Goal: Find contact information: Find contact information

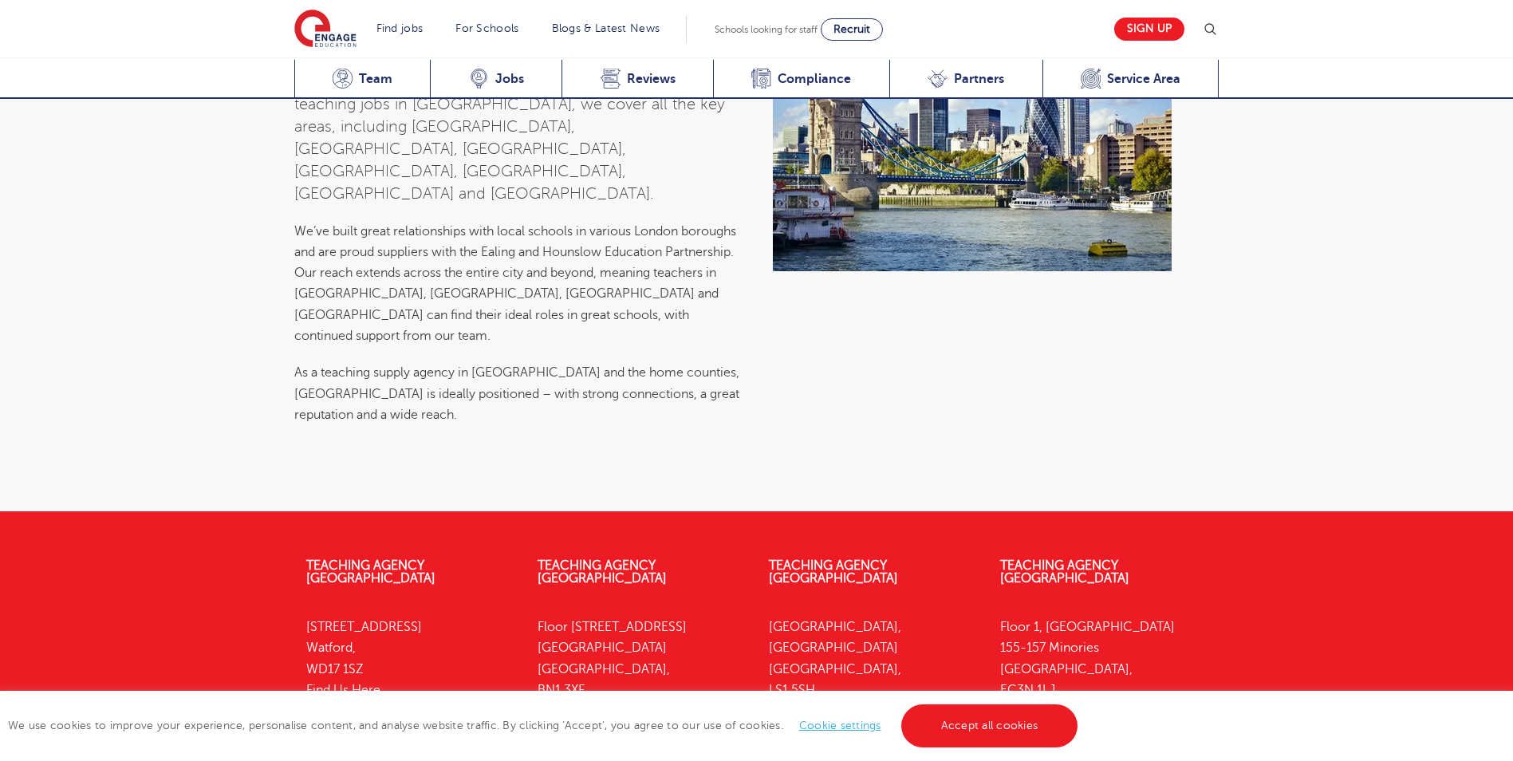
scroll to position [5764, 0]
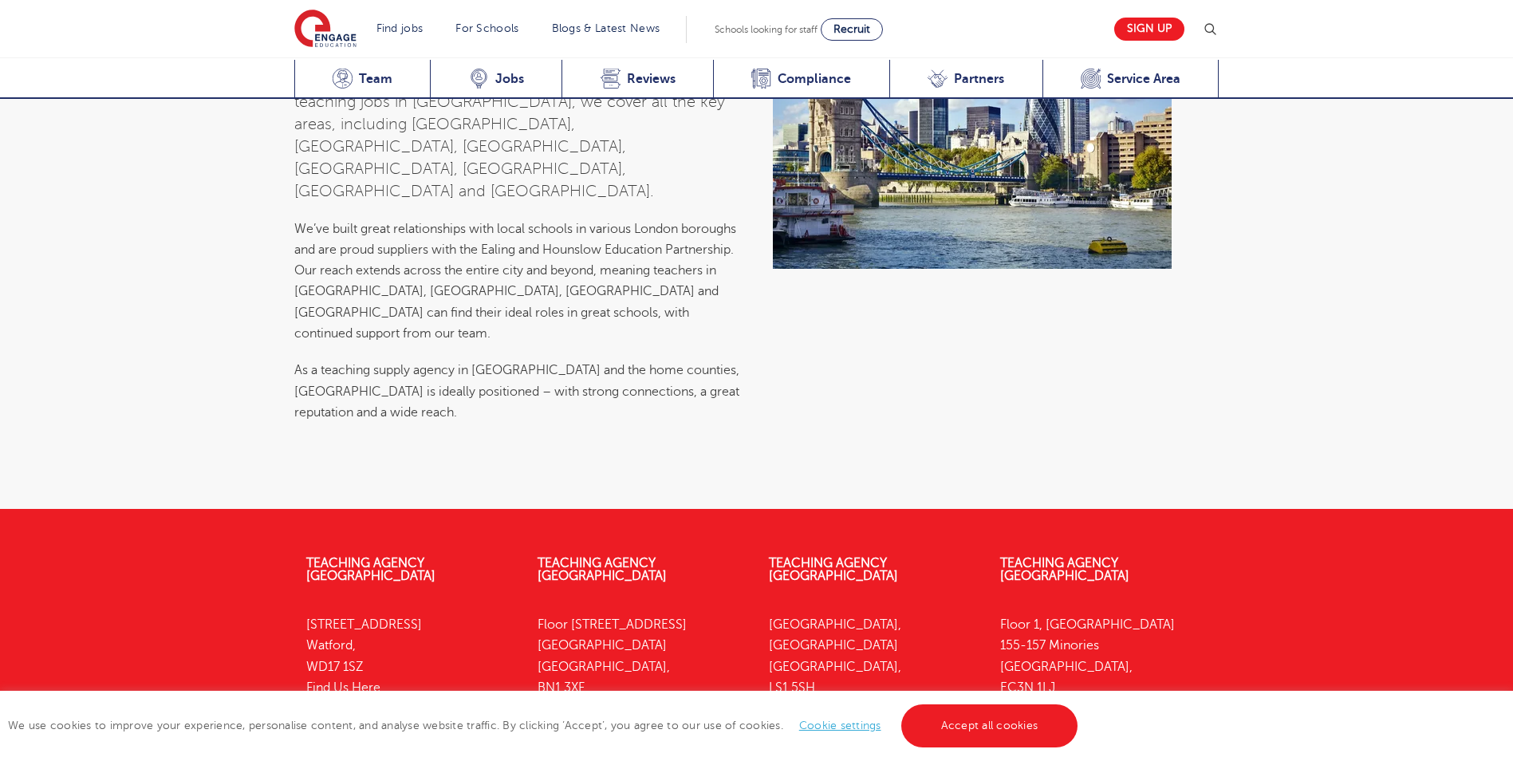
click at [1046, 701] on link "Find Us Here" at bounding box center [1037, 708] width 74 height 14
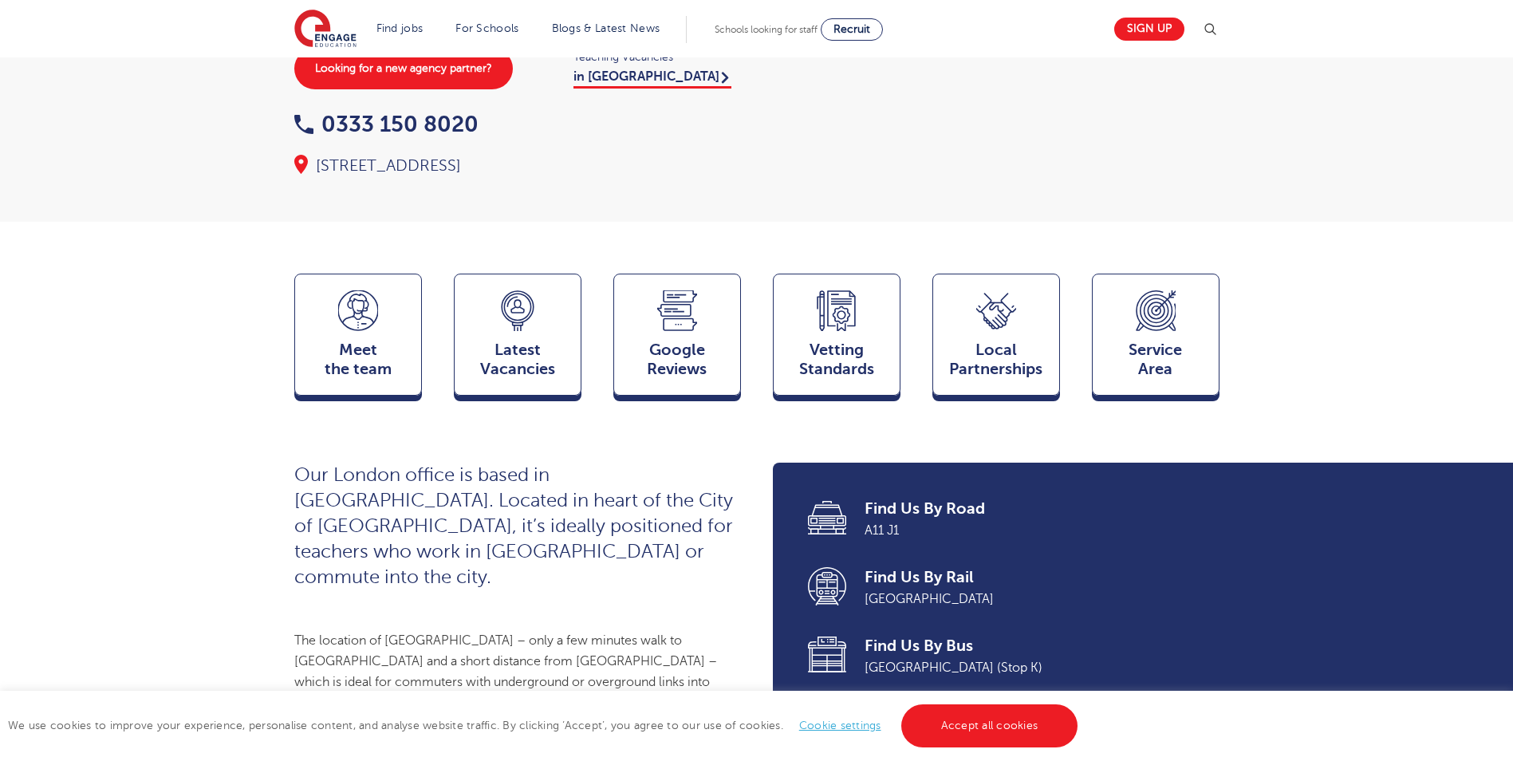
scroll to position [239, 0]
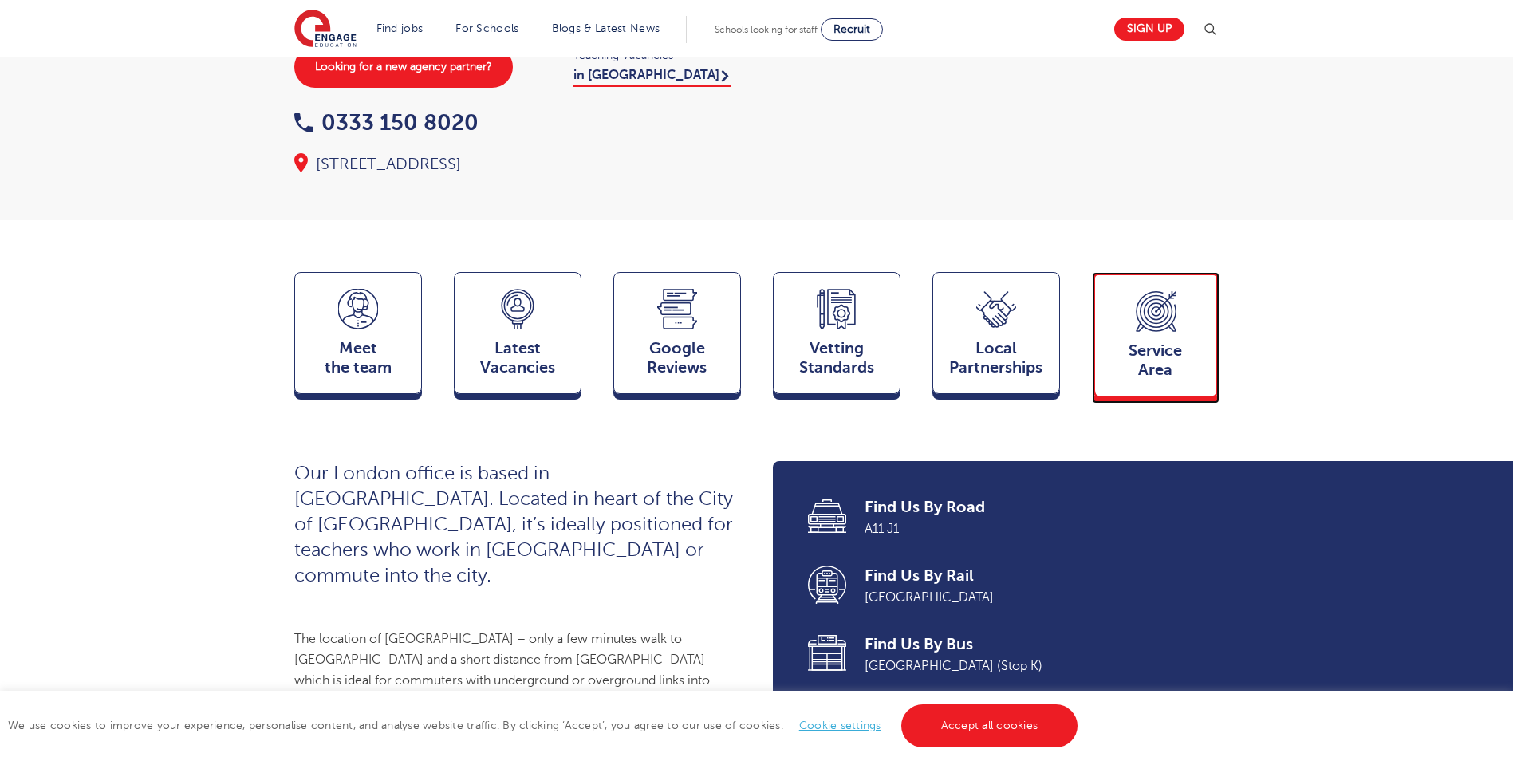
click at [1154, 332] on icon at bounding box center [1156, 311] width 40 height 41
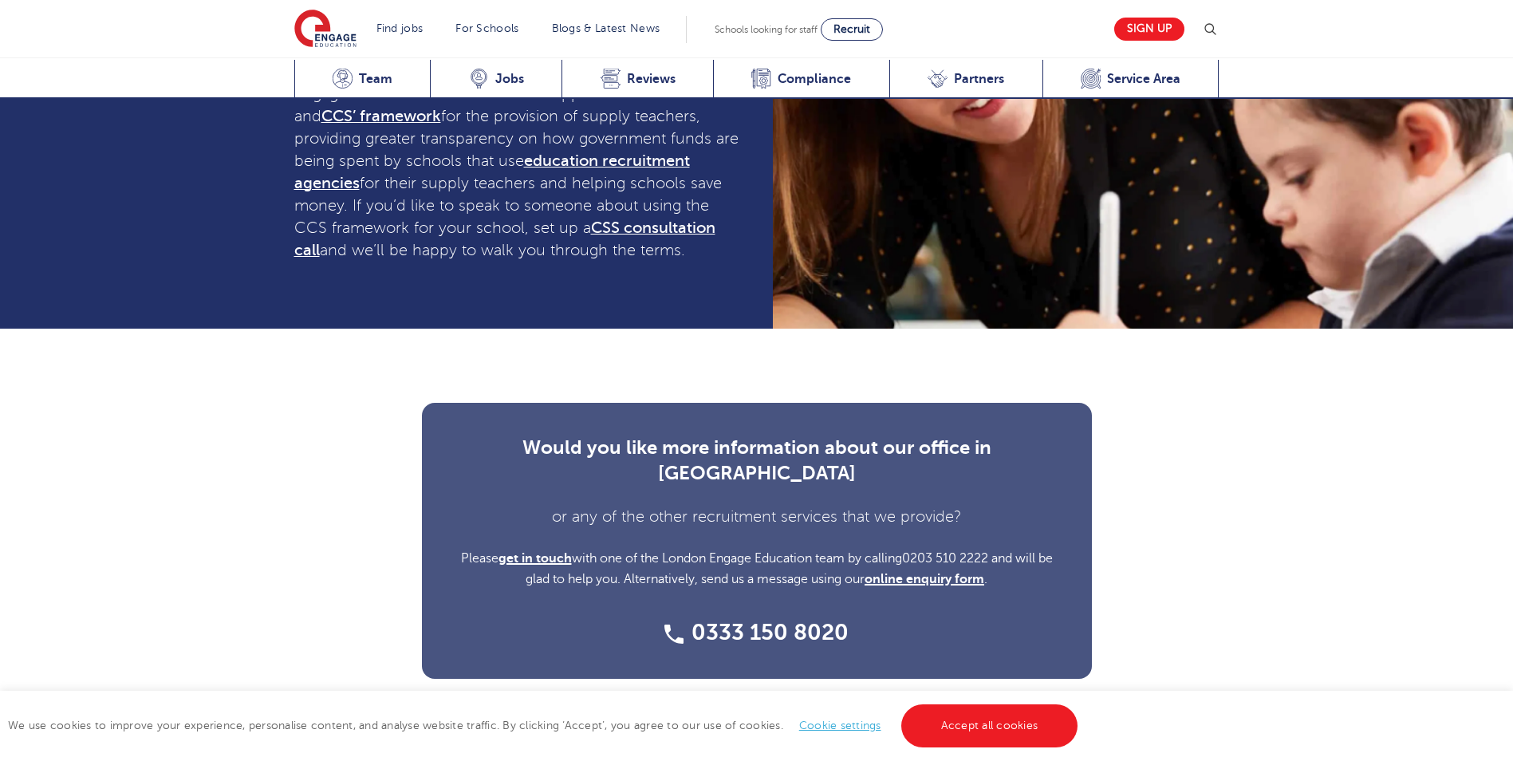
scroll to position [5549, 0]
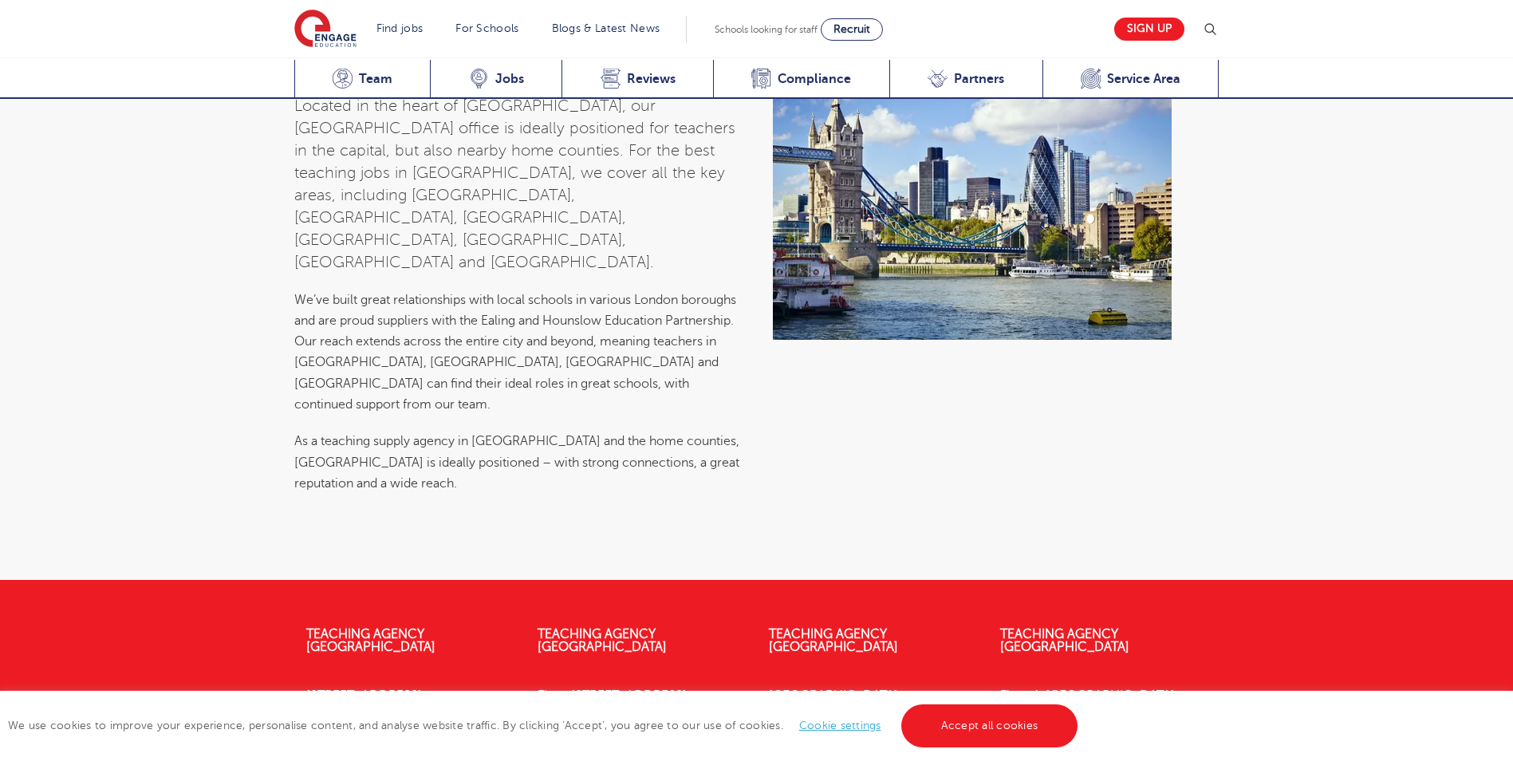
scroll to position [5709, 0]
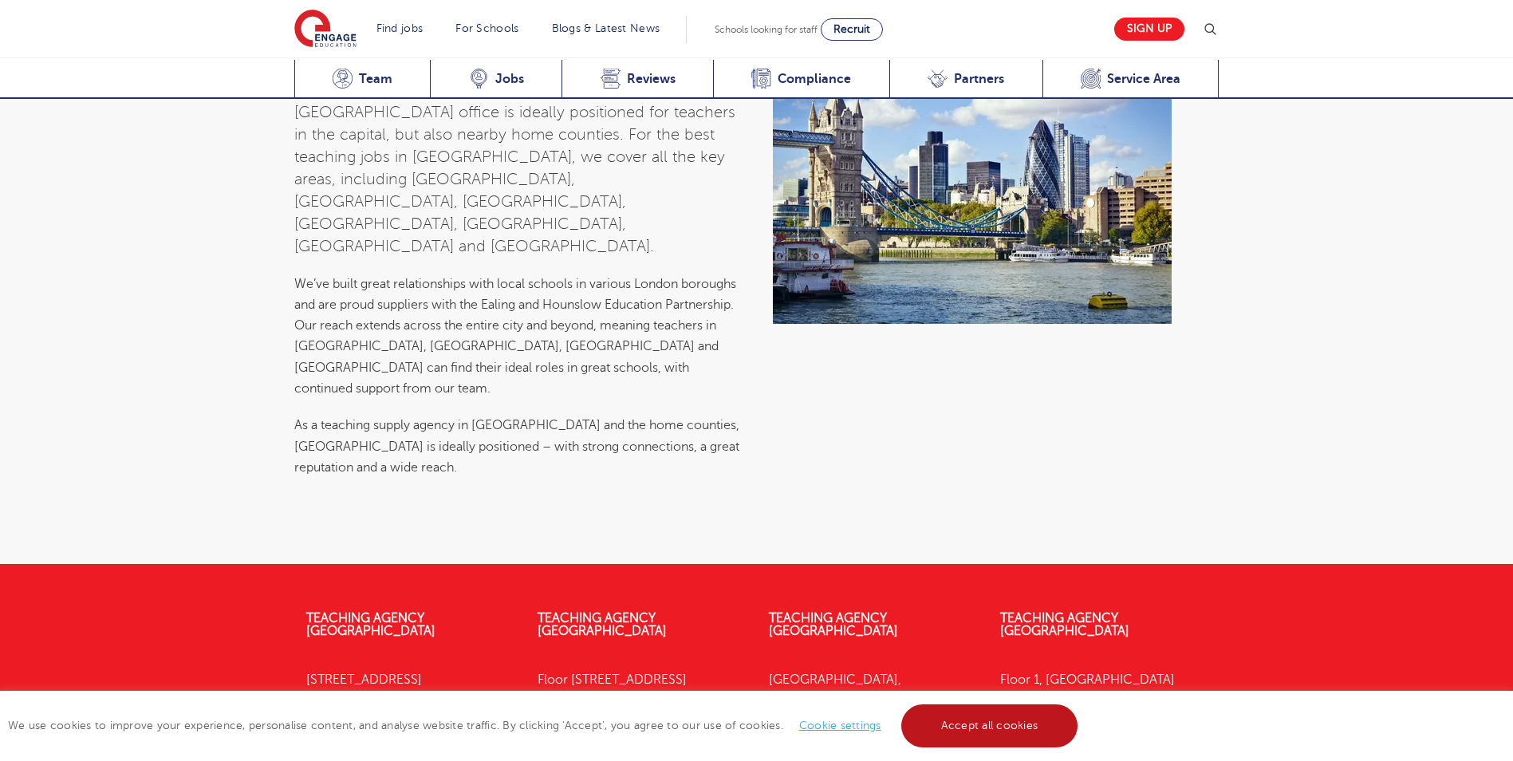
click at [994, 729] on link "Accept all cookies" at bounding box center [989, 725] width 177 height 43
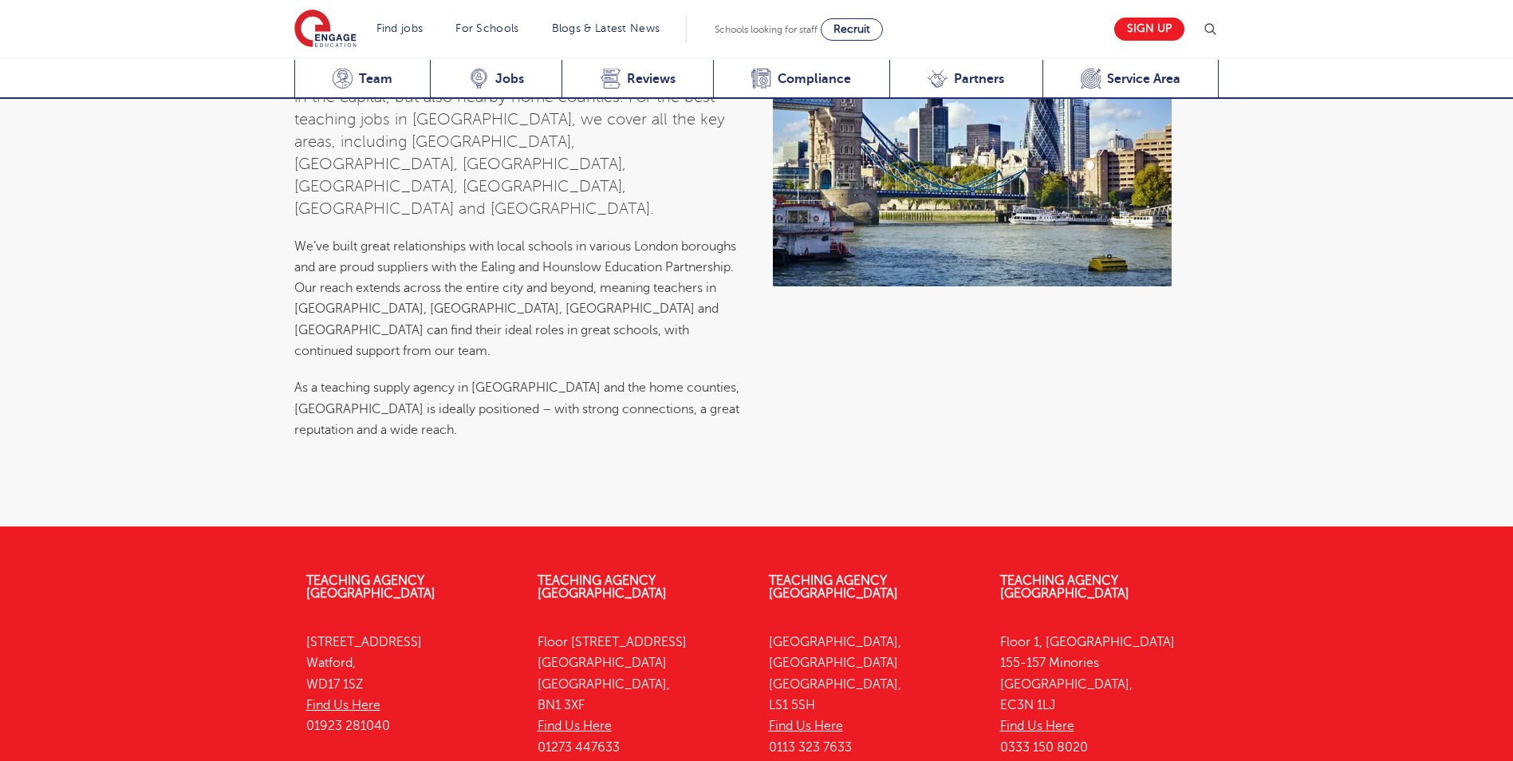
scroll to position [5764, 0]
